Goal: Task Accomplishment & Management: Manage account settings

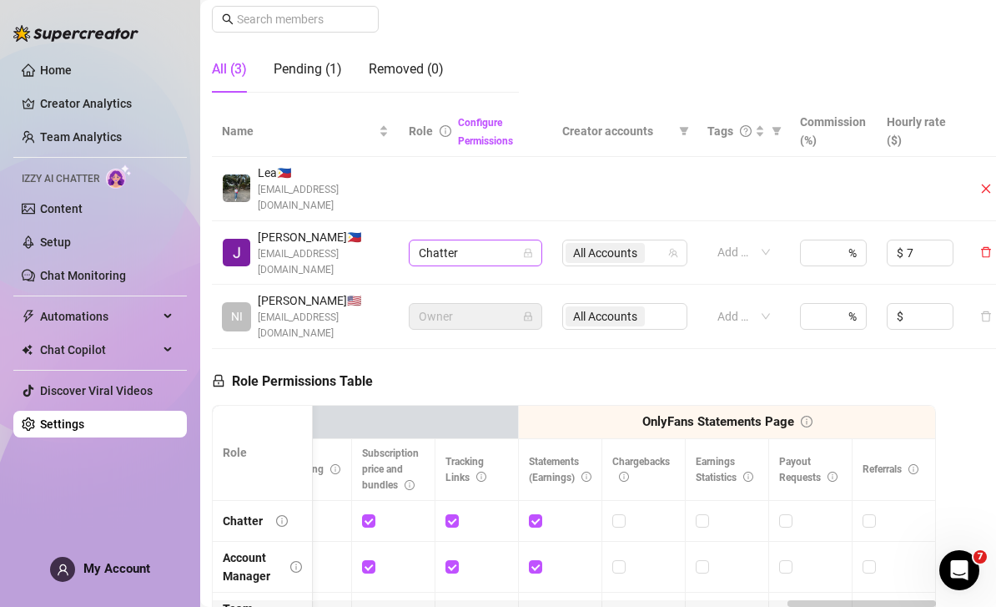
click at [521, 240] on span "Chatter" at bounding box center [475, 252] width 113 height 25
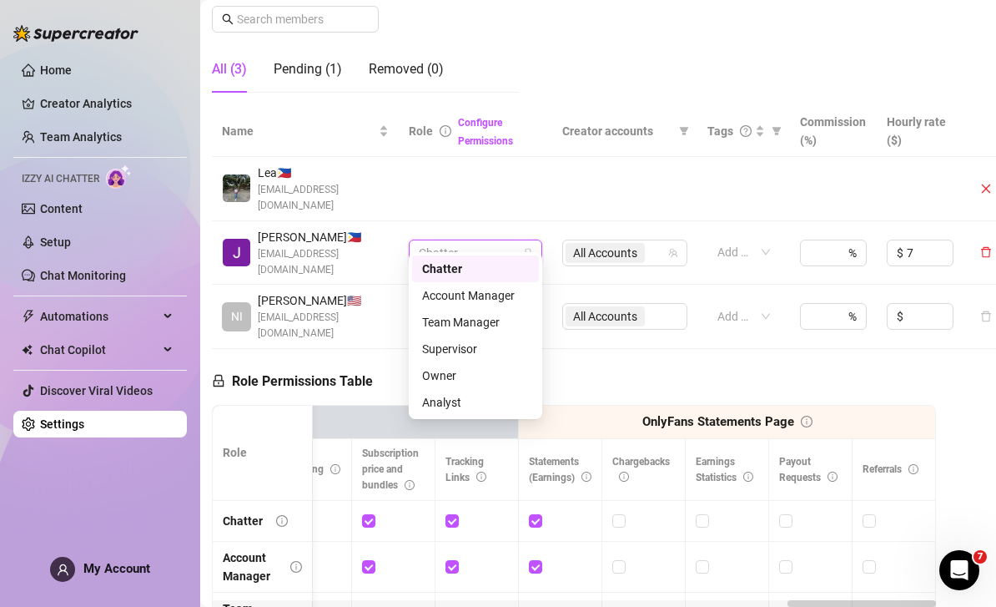
click at [338, 349] on div "Role Permissions Table" at bounding box center [292, 377] width 161 height 56
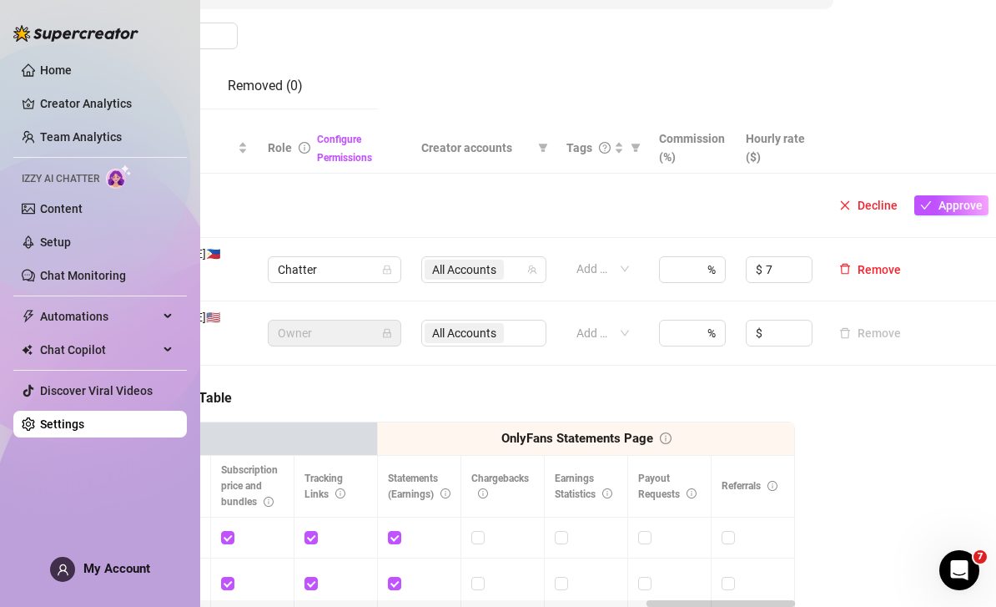
scroll to position [283, 145]
click at [873, 263] on span "Remove" at bounding box center [879, 269] width 43 height 13
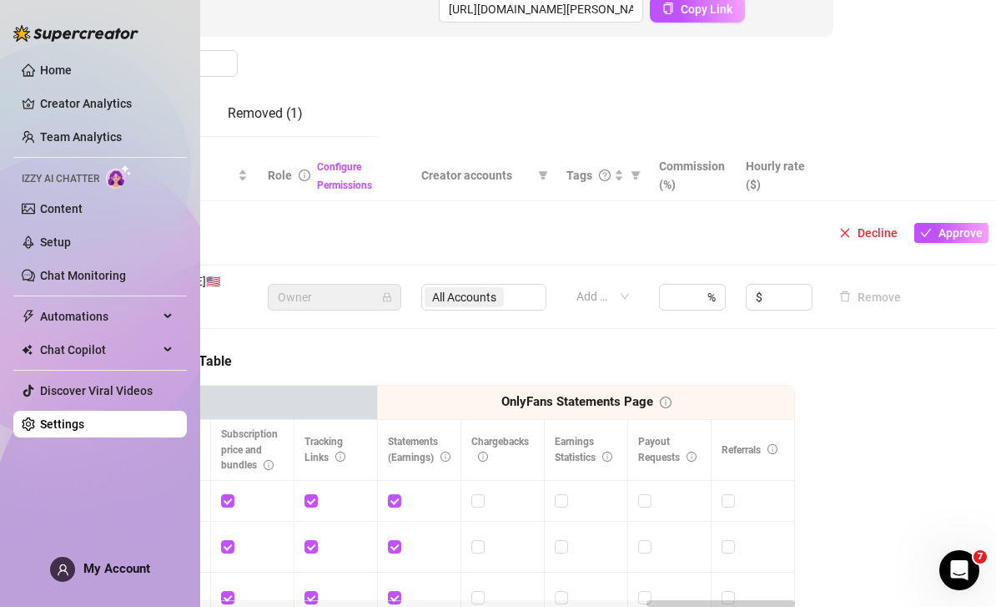
scroll to position [255, 145]
click at [953, 226] on span "Approve" at bounding box center [961, 232] width 44 height 13
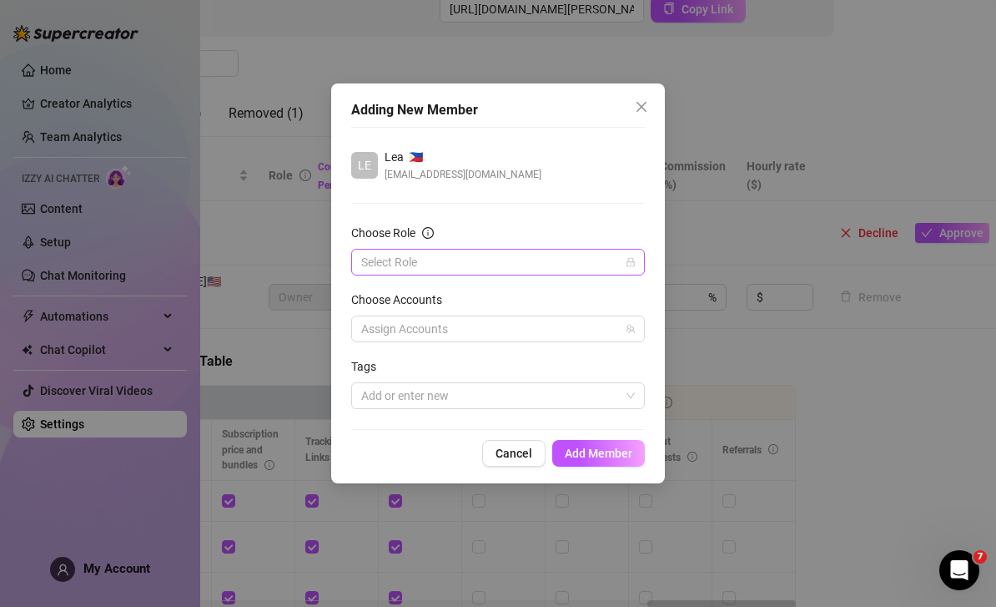
click at [426, 260] on input "Choose Role" at bounding box center [490, 261] width 259 height 25
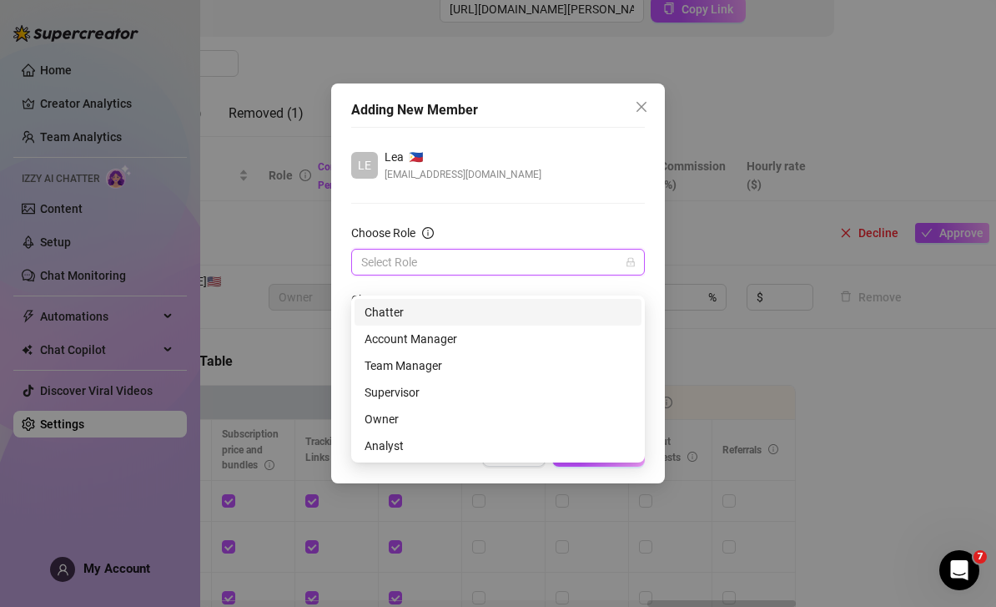
click at [392, 303] on div "Chatter" at bounding box center [498, 312] width 267 height 18
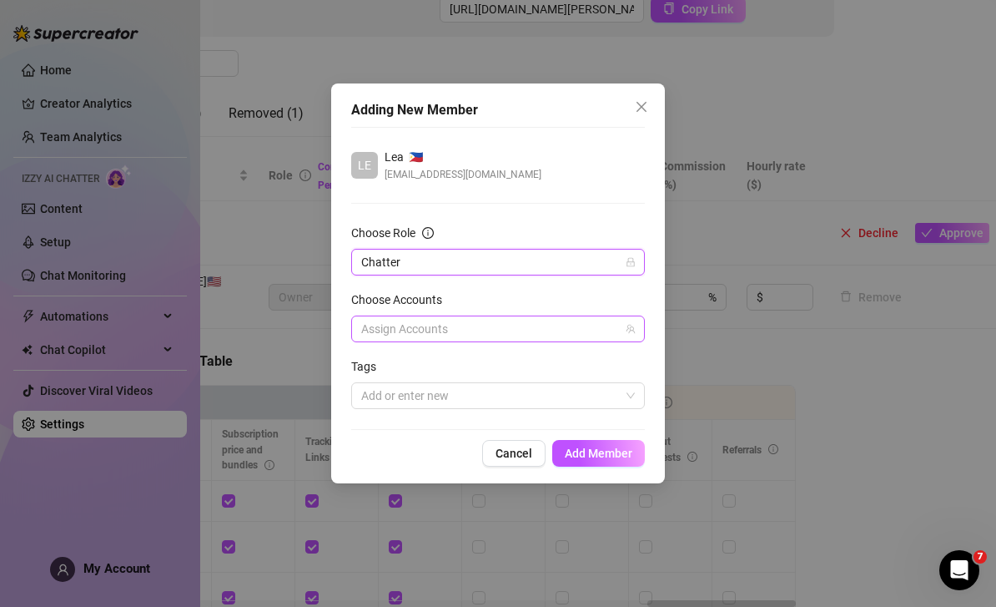
click at [594, 333] on div at bounding box center [489, 328] width 269 height 23
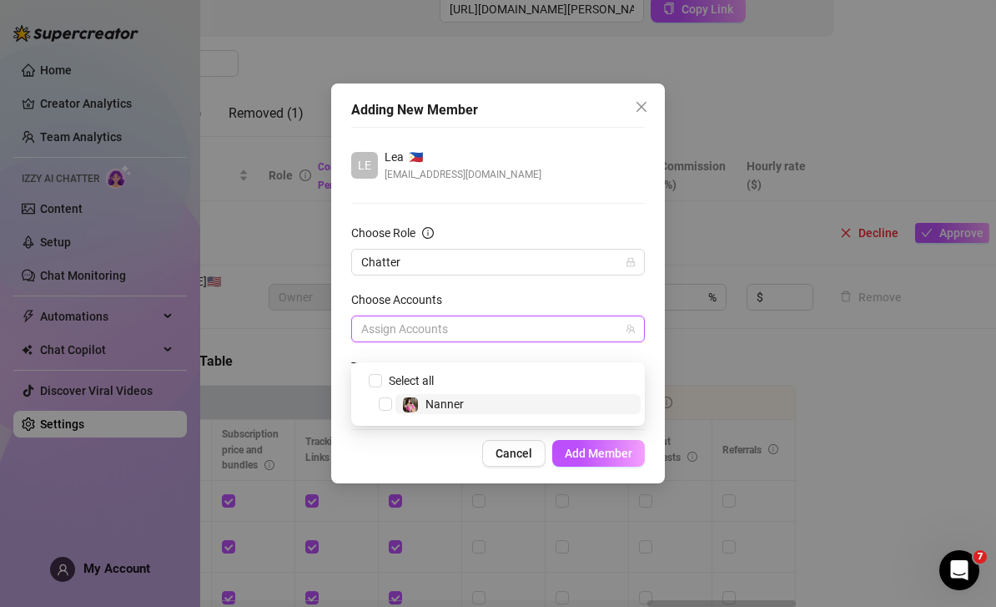
click at [453, 397] on span "Nanner" at bounding box center [444, 403] width 38 height 13
checkbox input "true"
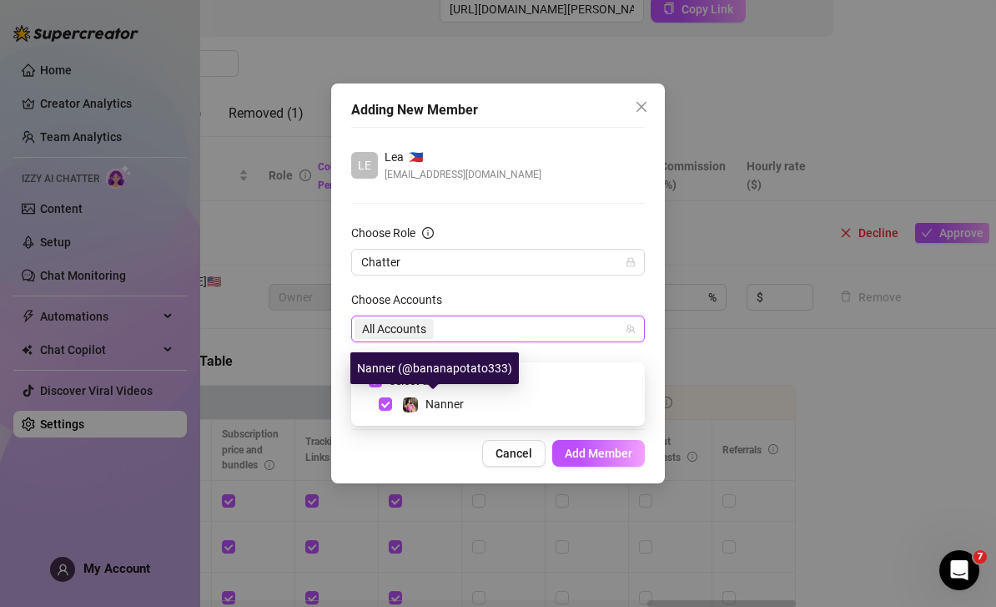
click at [549, 296] on div "Choose Accounts" at bounding box center [498, 302] width 294 height 25
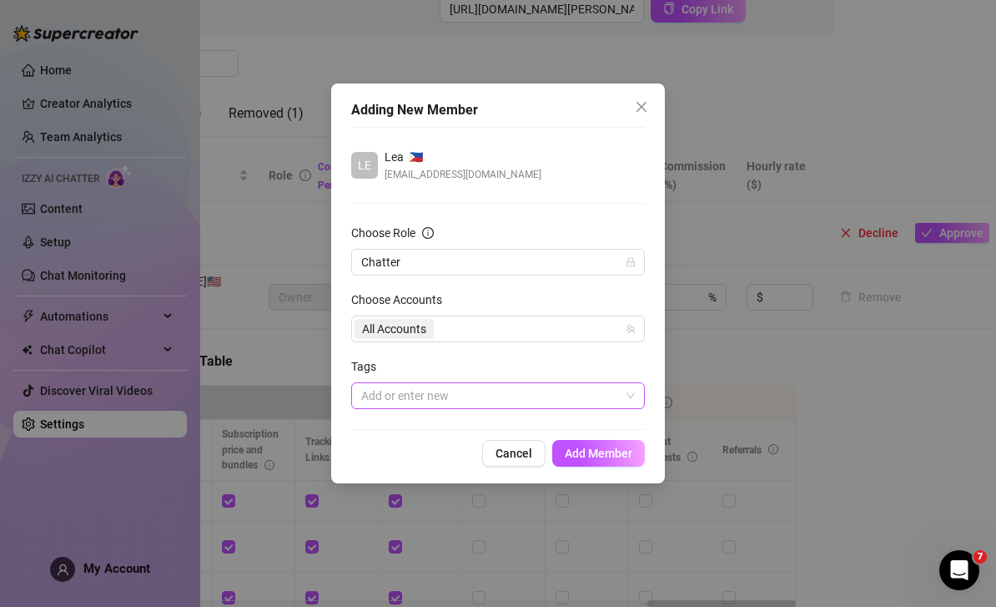
click at [489, 399] on div at bounding box center [489, 395] width 269 height 23
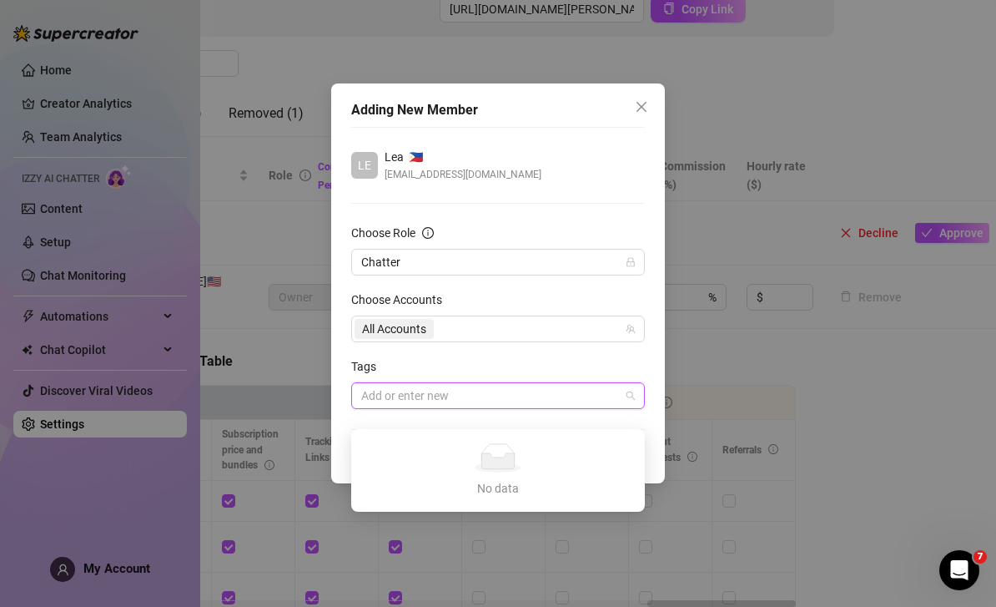
click at [526, 357] on div "Tags" at bounding box center [498, 369] width 294 height 25
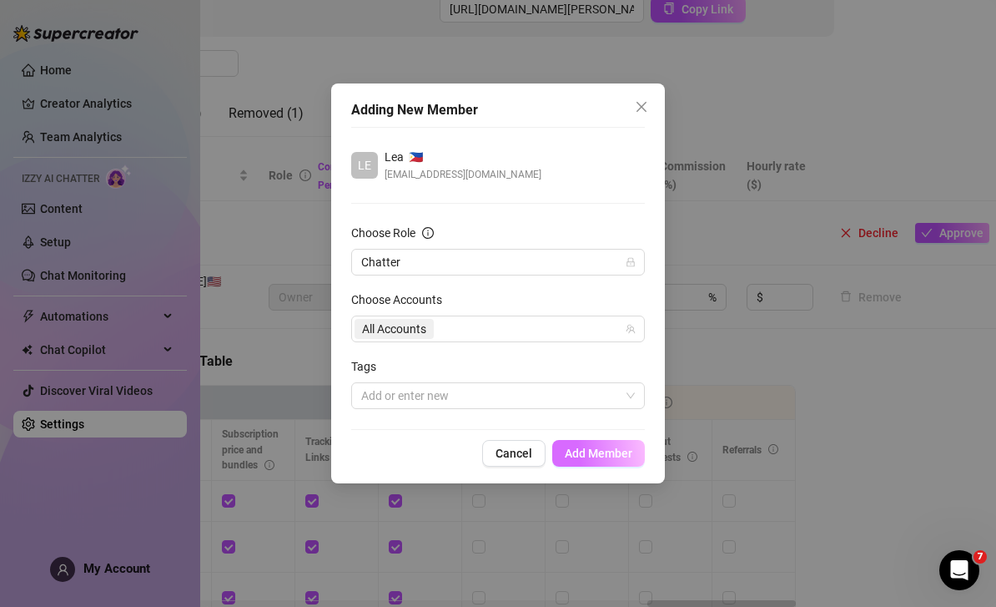
click at [591, 459] on span "Add Member" at bounding box center [599, 452] width 68 height 13
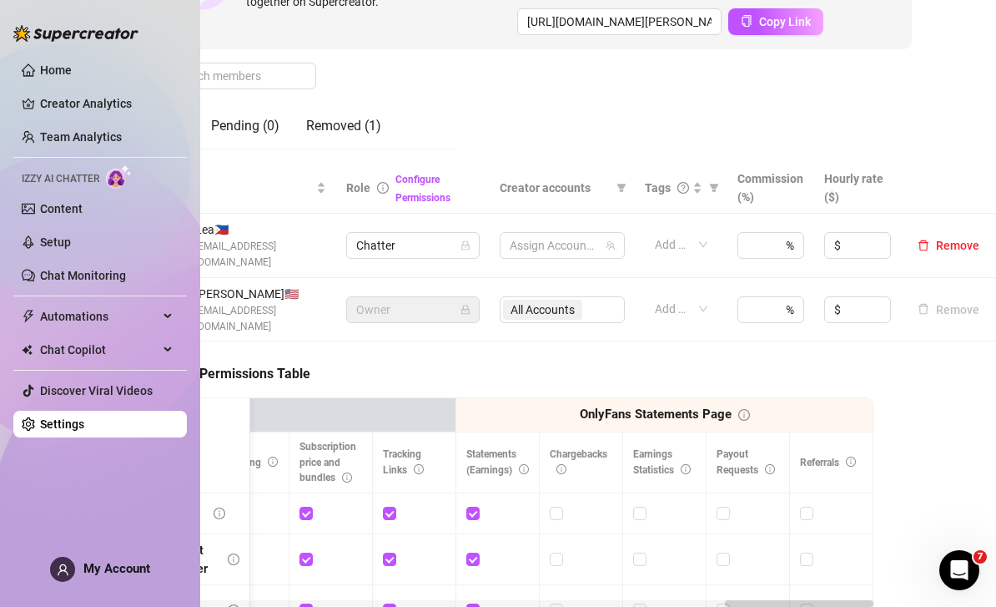
scroll to position [243, 66]
click at [853, 233] on input at bounding box center [869, 245] width 46 height 25
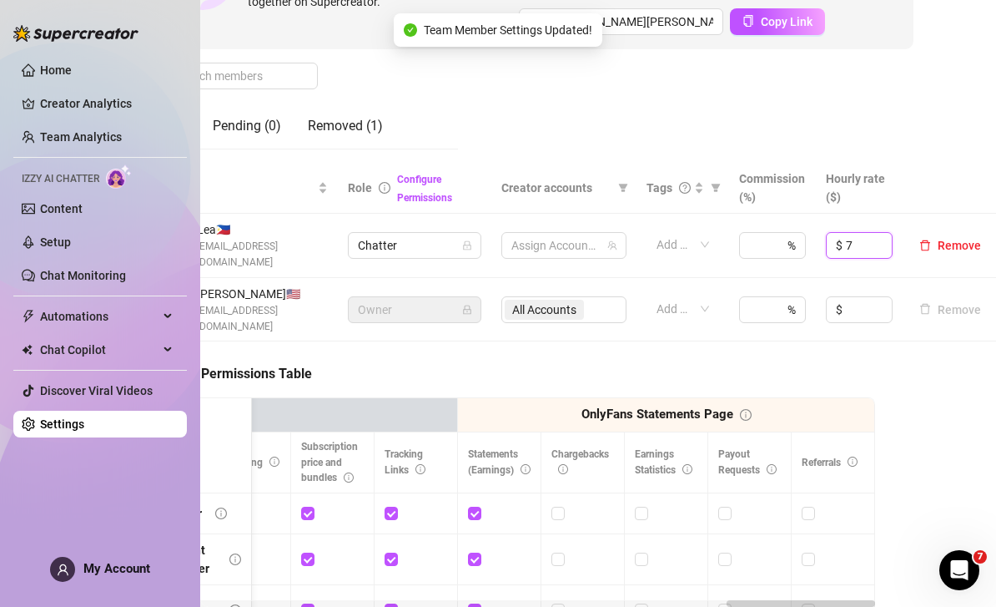
type input "7"
click at [944, 143] on div "Settings My Account Agency Workspace Notifications and Reports Manage Team & Pe…" at bounding box center [598, 303] width 796 height 607
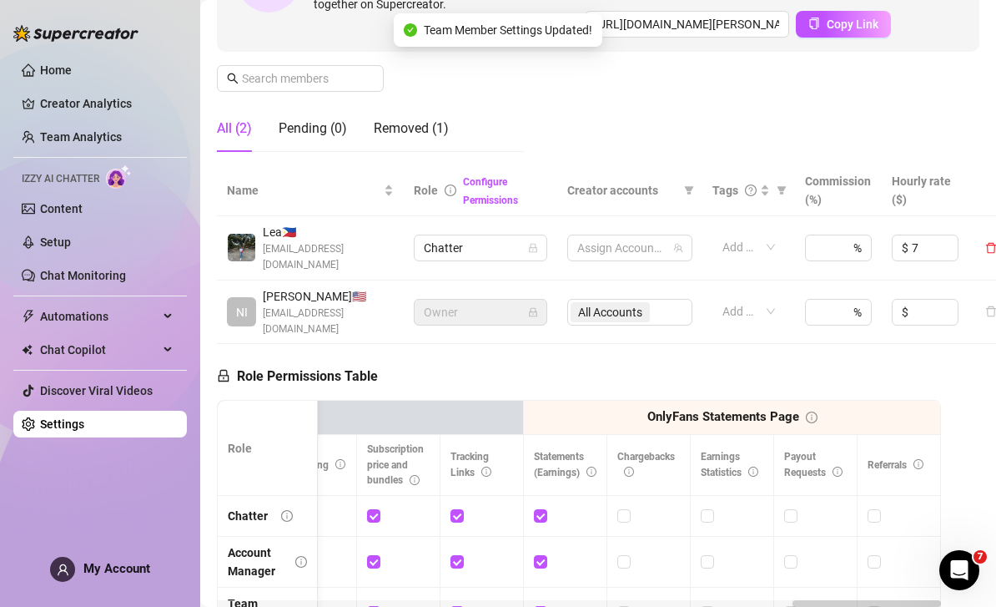
scroll to position [240, 0]
